Goal: Navigation & Orientation: Find specific page/section

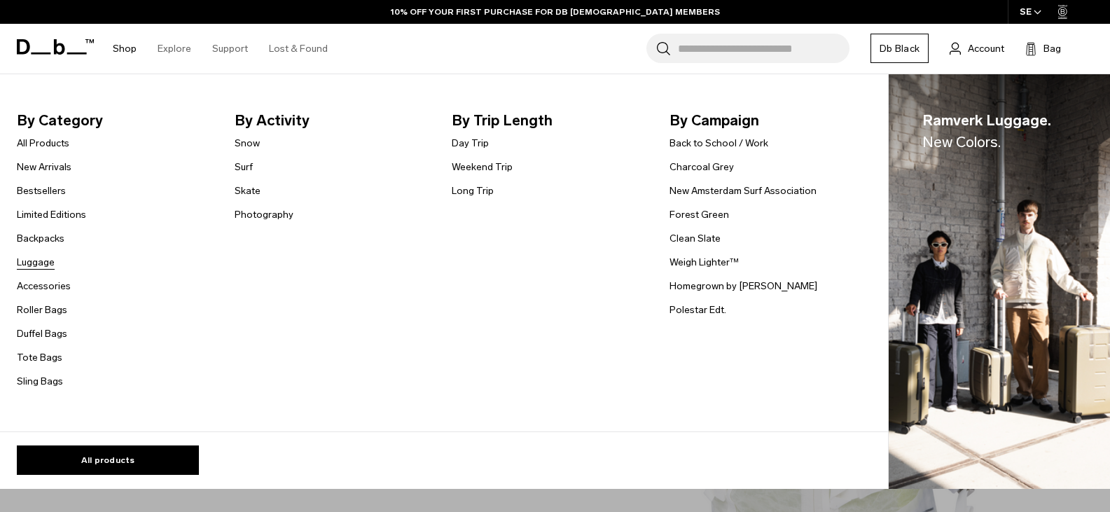
click at [43, 265] on link "Luggage" at bounding box center [36, 262] width 38 height 15
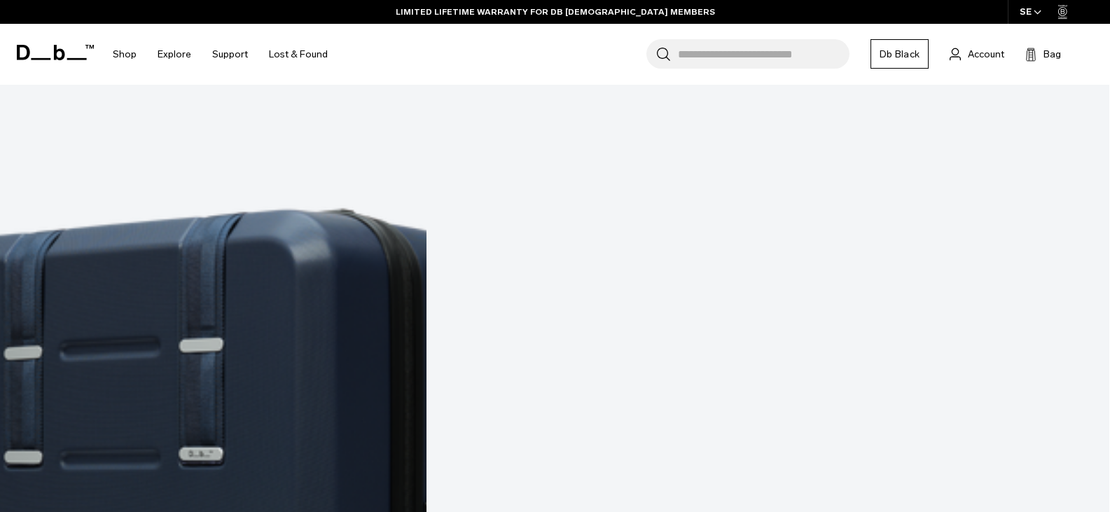
scroll to position [5807, 0]
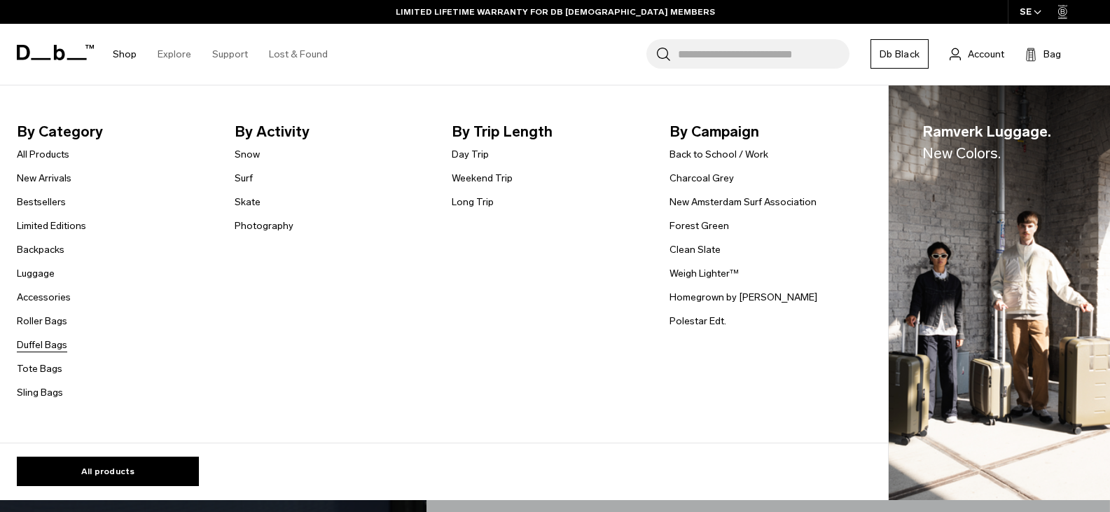
click at [43, 348] on link "Duffel Bags" at bounding box center [42, 344] width 50 height 15
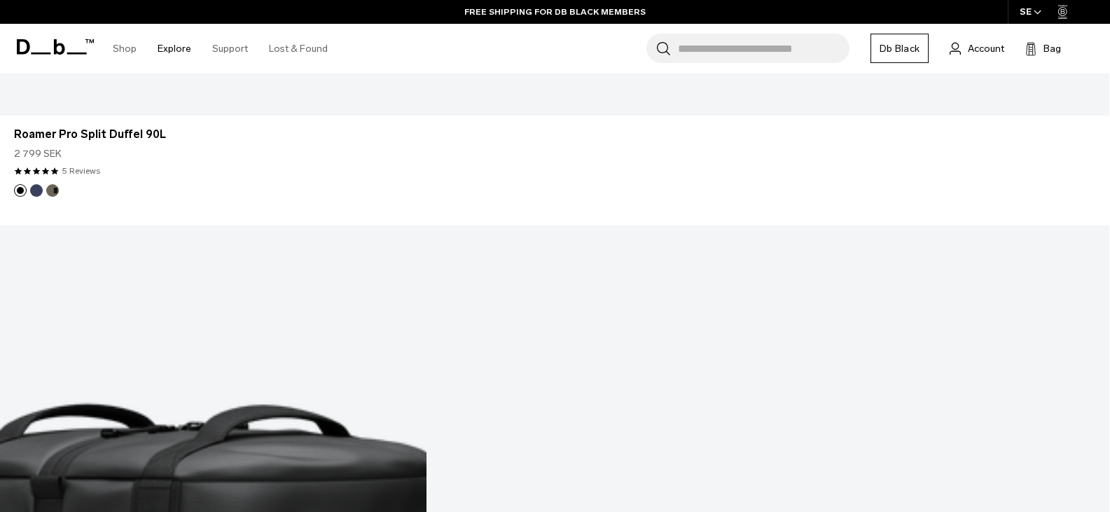
scroll to position [653, 0]
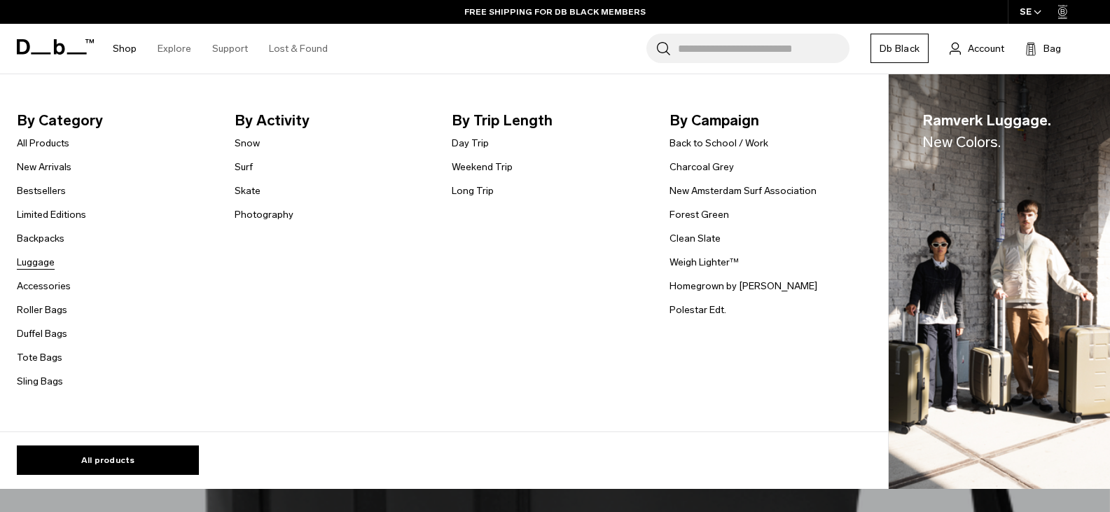
click at [39, 260] on link "Luggage" at bounding box center [36, 262] width 38 height 15
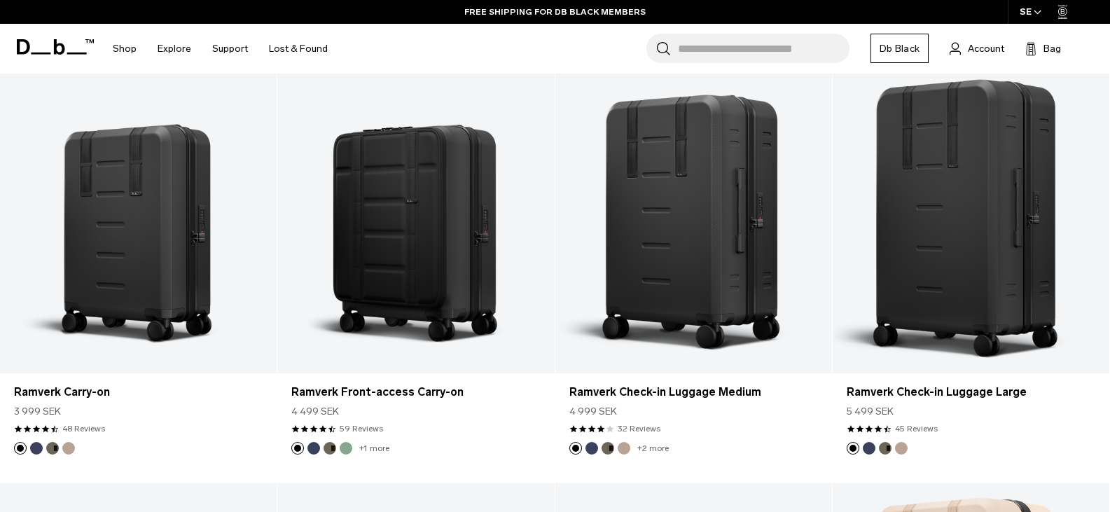
scroll to position [3261, 0]
